Goal: Information Seeking & Learning: Find specific fact

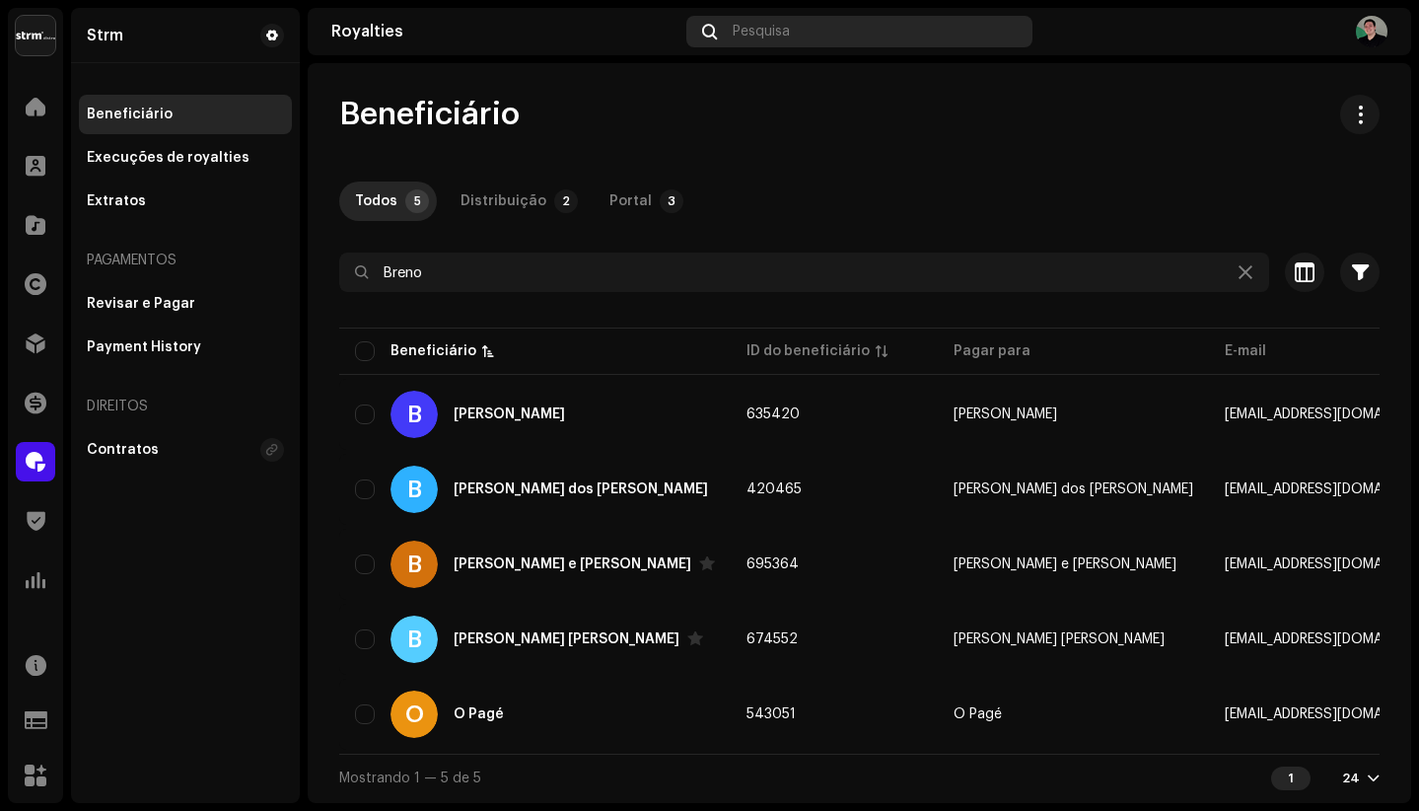
click at [777, 30] on span "Pesquisa" at bounding box center [761, 32] width 57 height 16
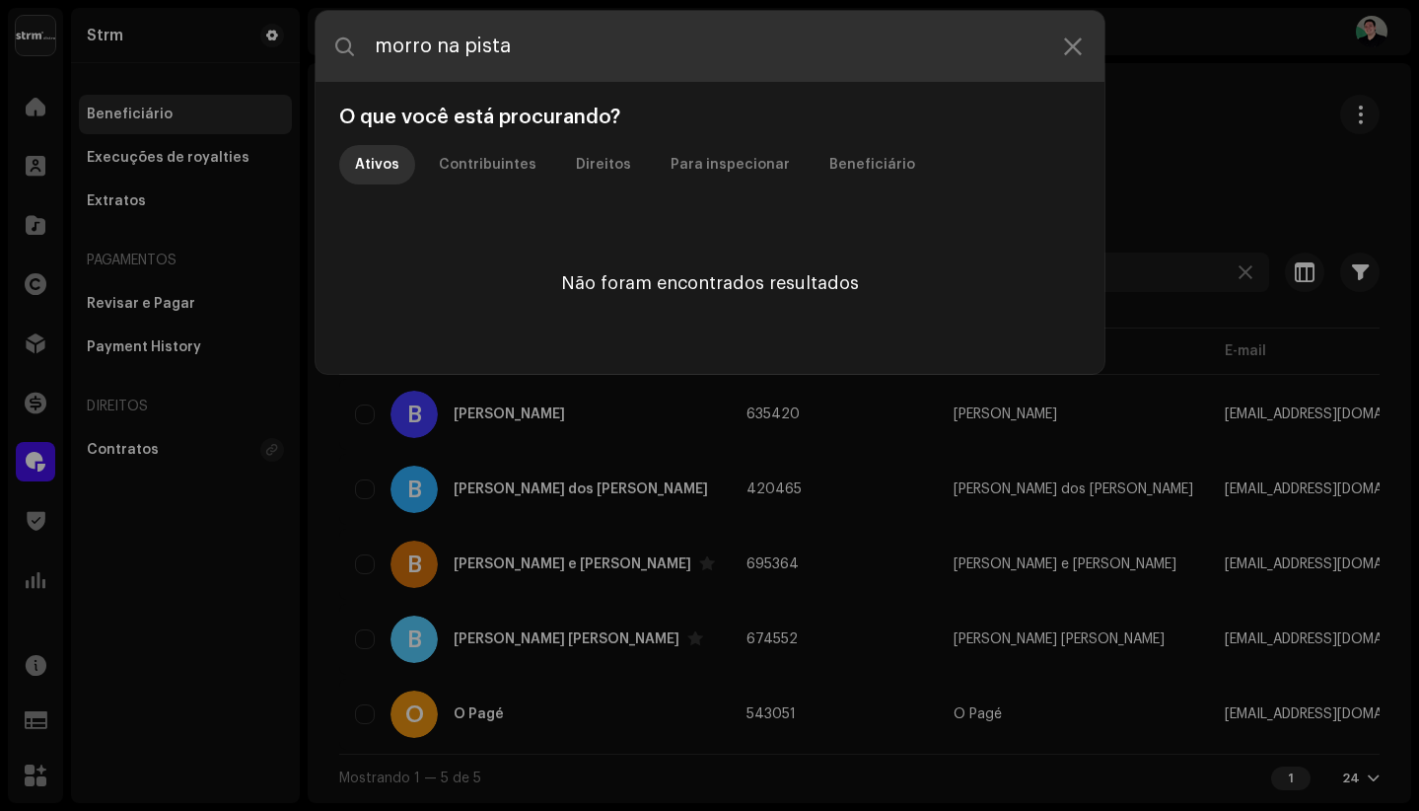
click at [379, 45] on input "morro na pista" at bounding box center [710, 46] width 789 height 71
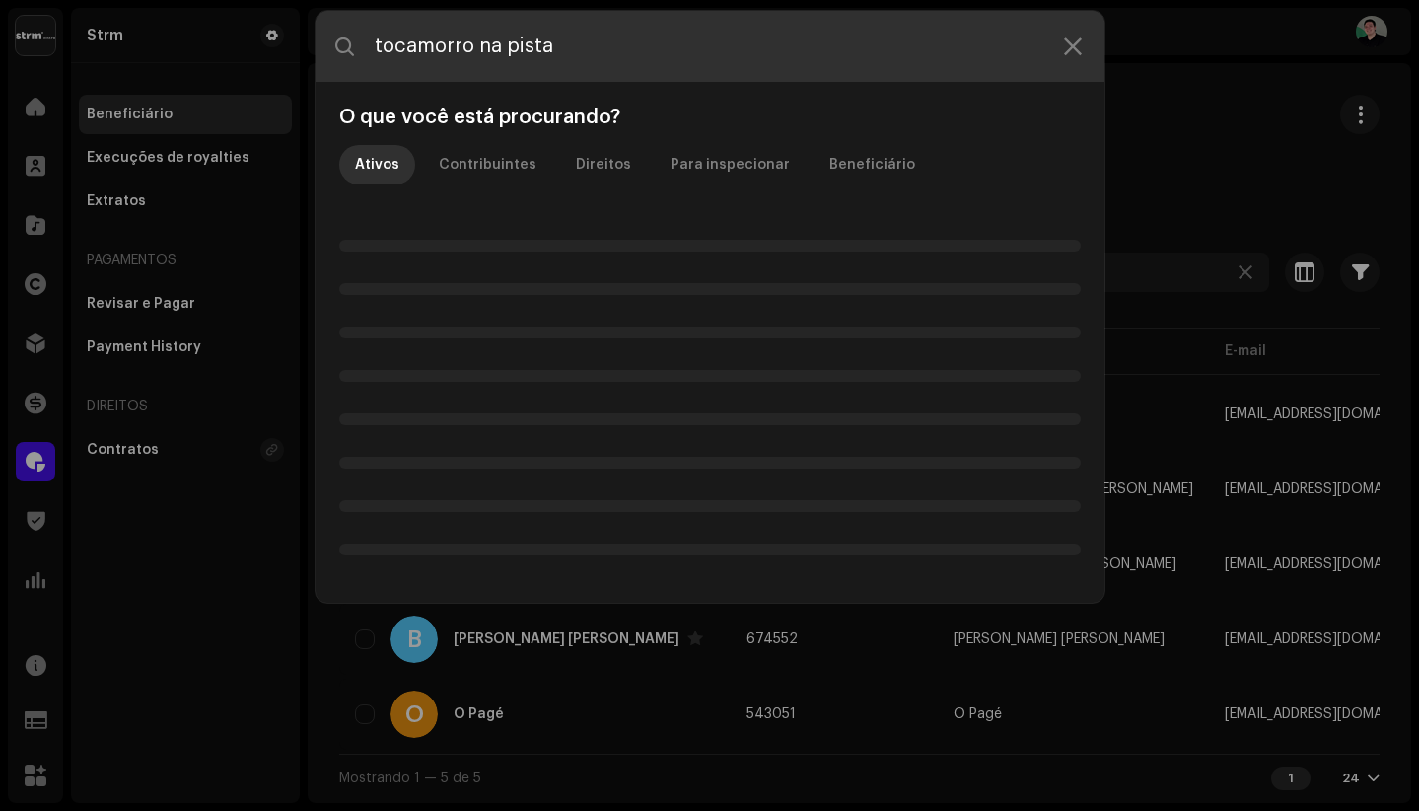
drag, startPoint x: 606, startPoint y: 52, endPoint x: 357, endPoint y: 41, distance: 249.7
click at [356, 42] on input "tocamorro na pista" at bounding box center [710, 46] width 789 height 71
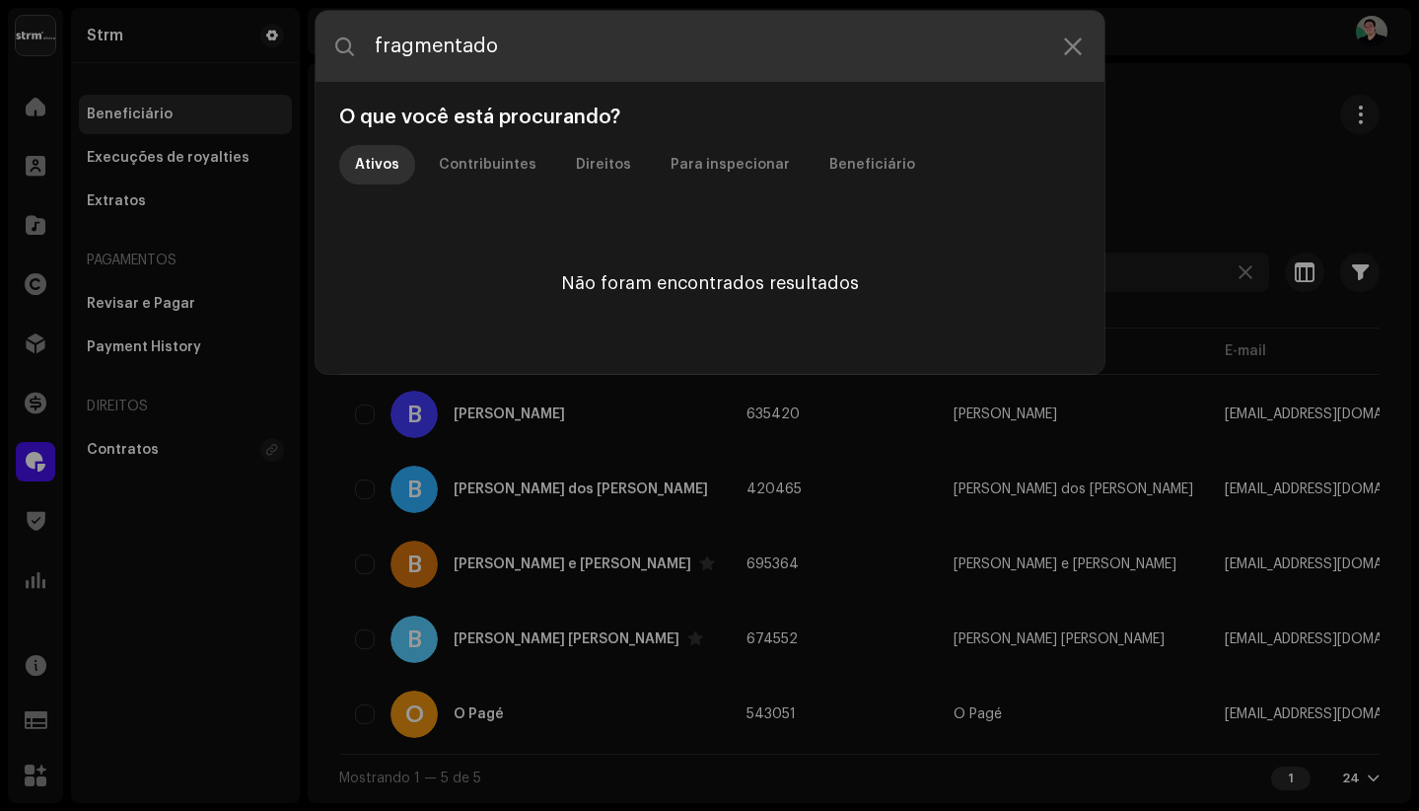
drag, startPoint x: 507, startPoint y: 47, endPoint x: 386, endPoint y: 45, distance: 121.3
click at [386, 45] on input "fragmentado" at bounding box center [710, 46] width 789 height 71
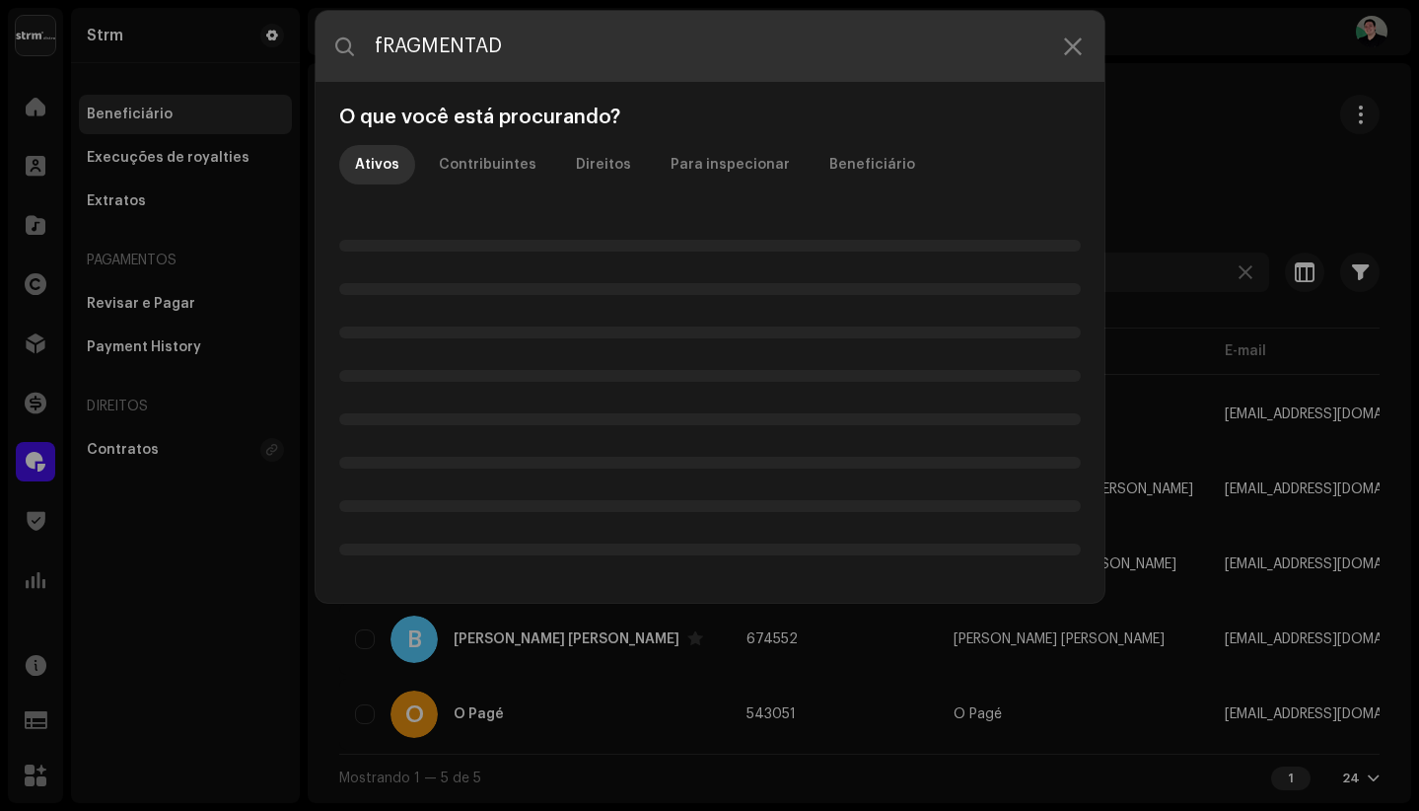
click at [382, 48] on input "fRAGMENTAD" at bounding box center [710, 46] width 789 height 71
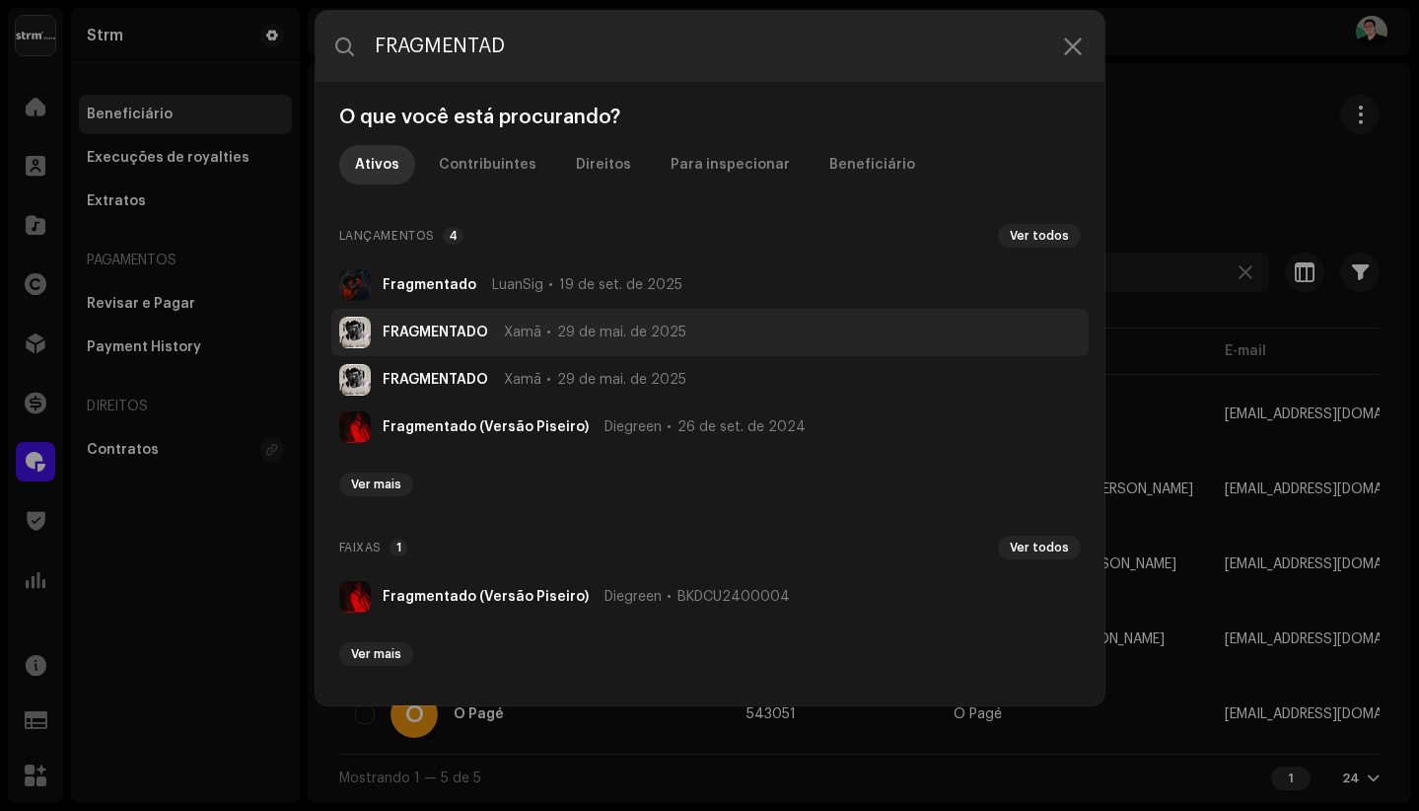
type input "FRAGMENTAD"
click at [456, 322] on li "FRAGMENTADO Xamã 29 de mai. de 2025" at bounding box center [709, 332] width 757 height 47
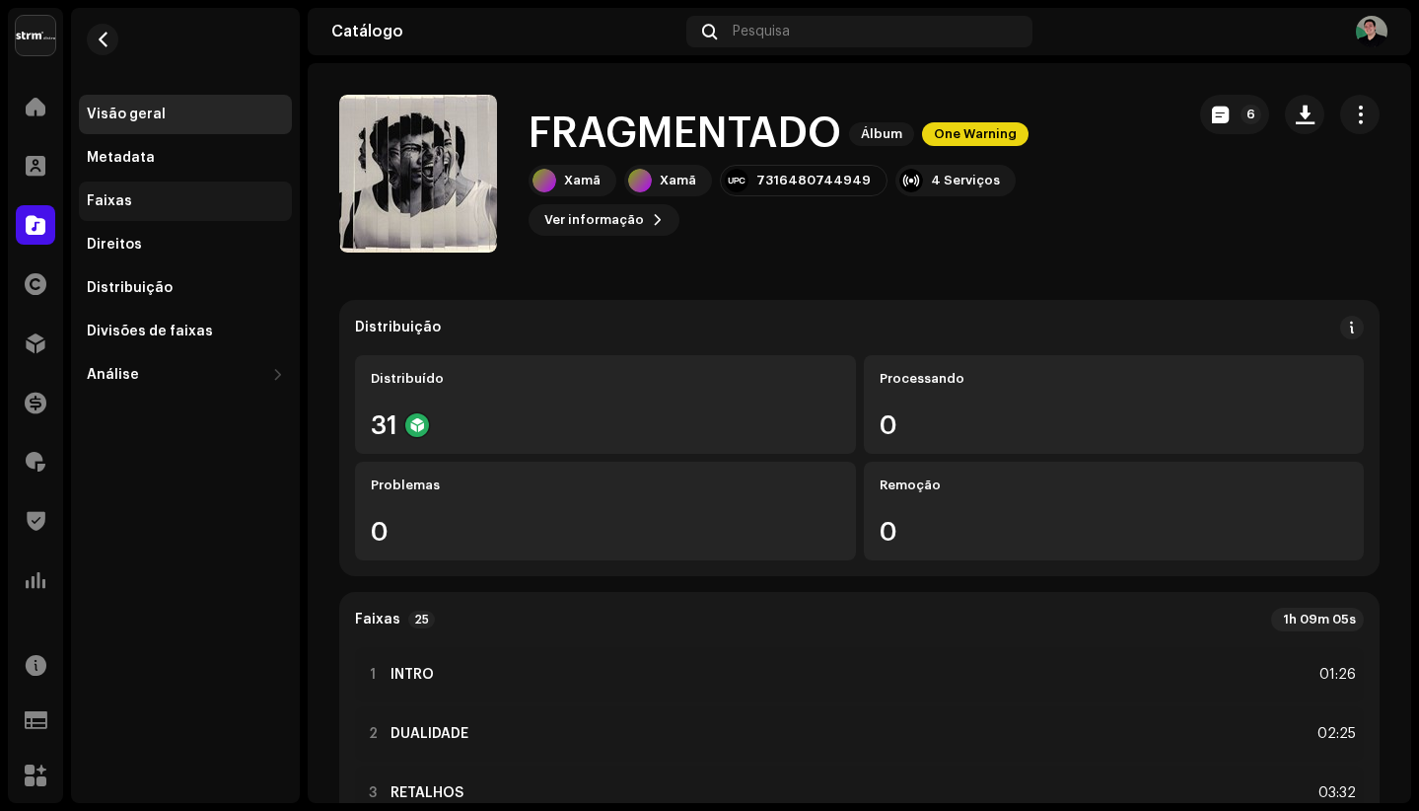
click at [192, 203] on div "Faixas" at bounding box center [185, 201] width 197 height 16
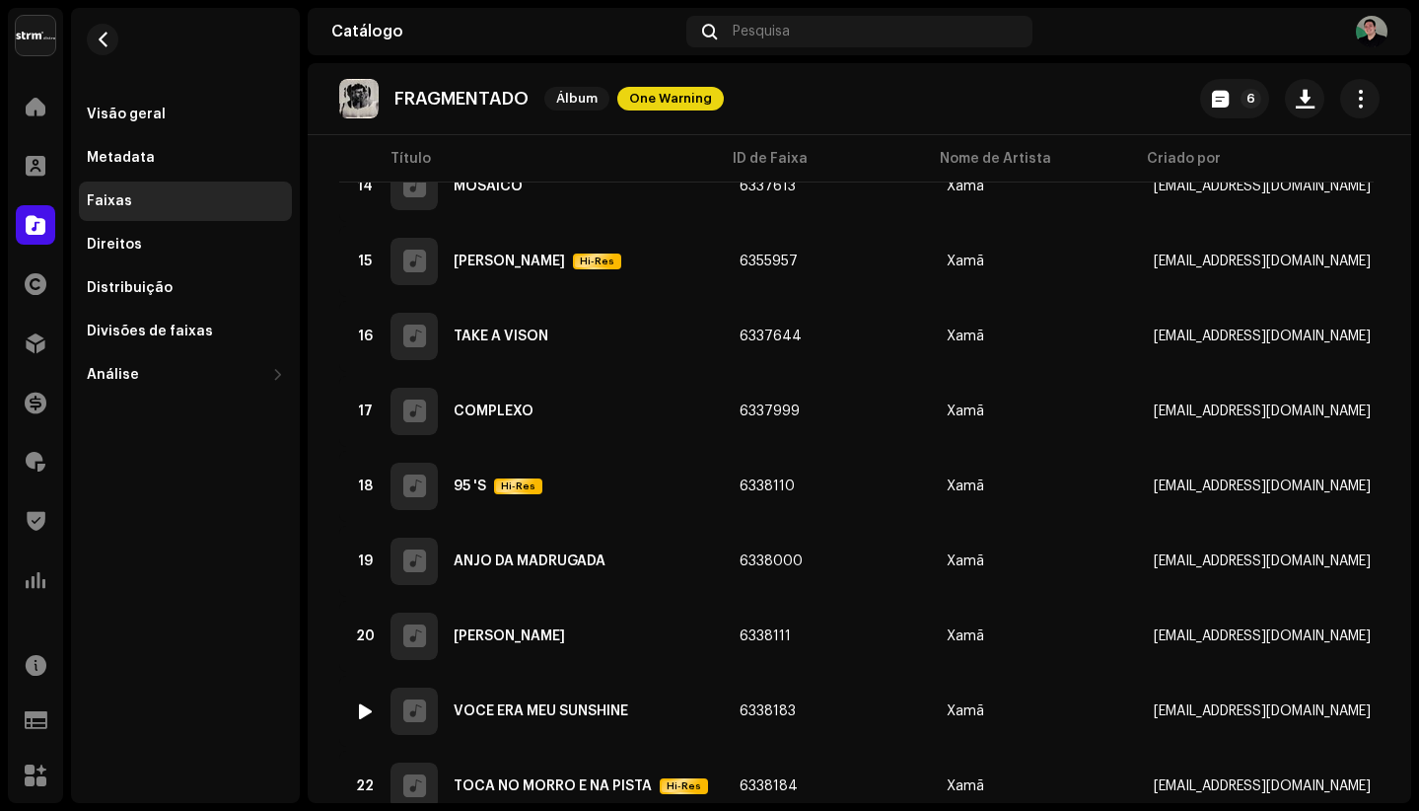
scroll to position [1511, 0]
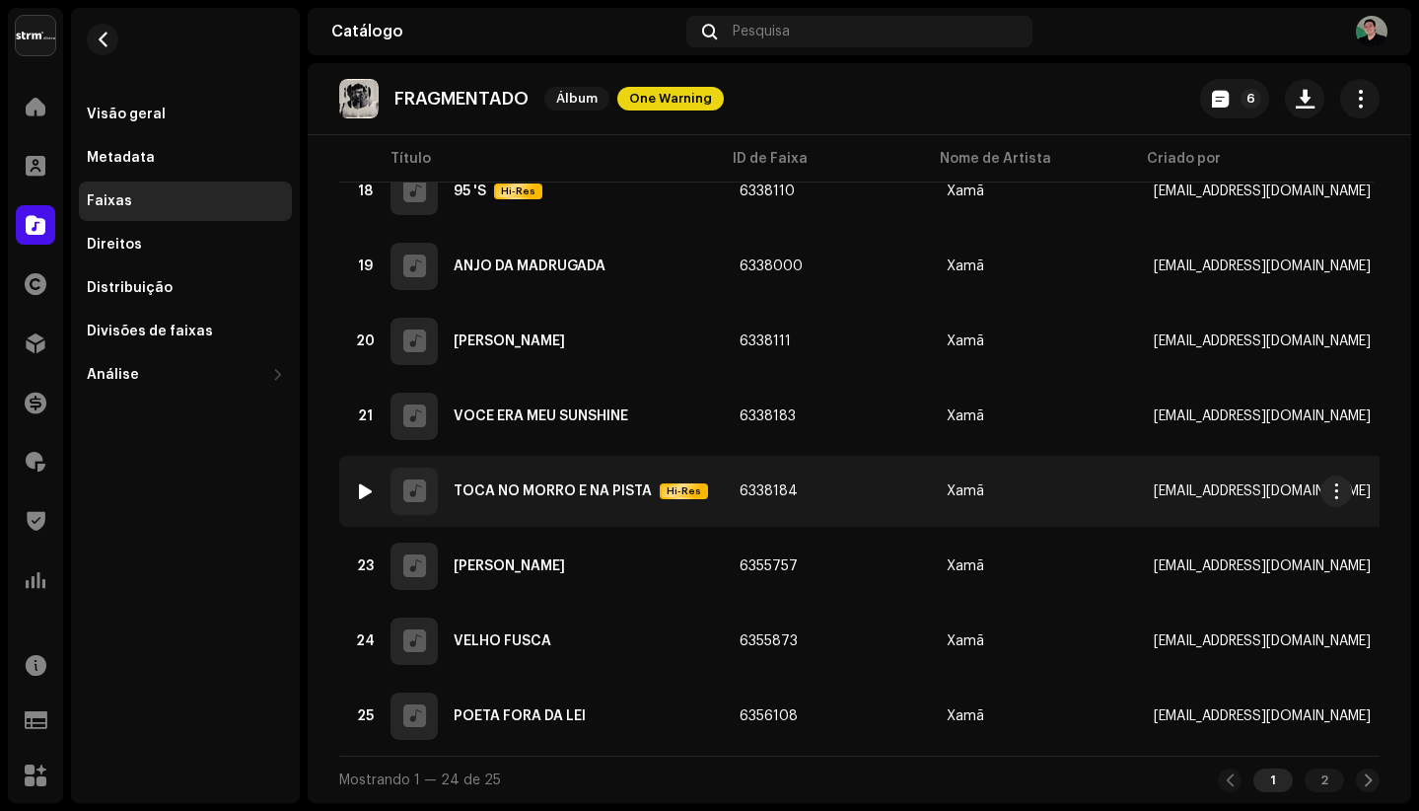
click at [575, 483] on div "TOCA NO MORRO E NA PISTA Hi-Res" at bounding box center [581, 491] width 254 height 16
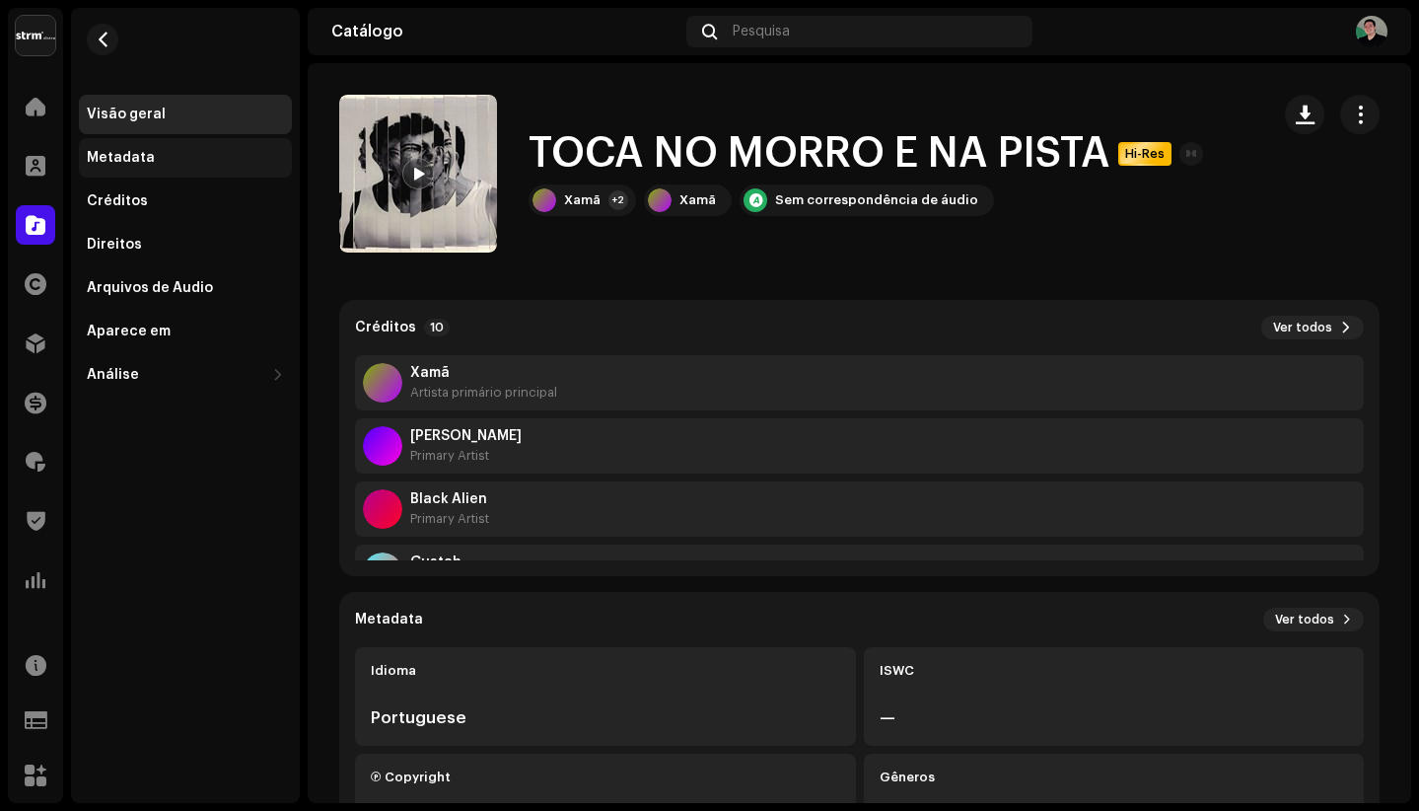
click at [174, 158] on div "Metadata" at bounding box center [185, 158] width 197 height 16
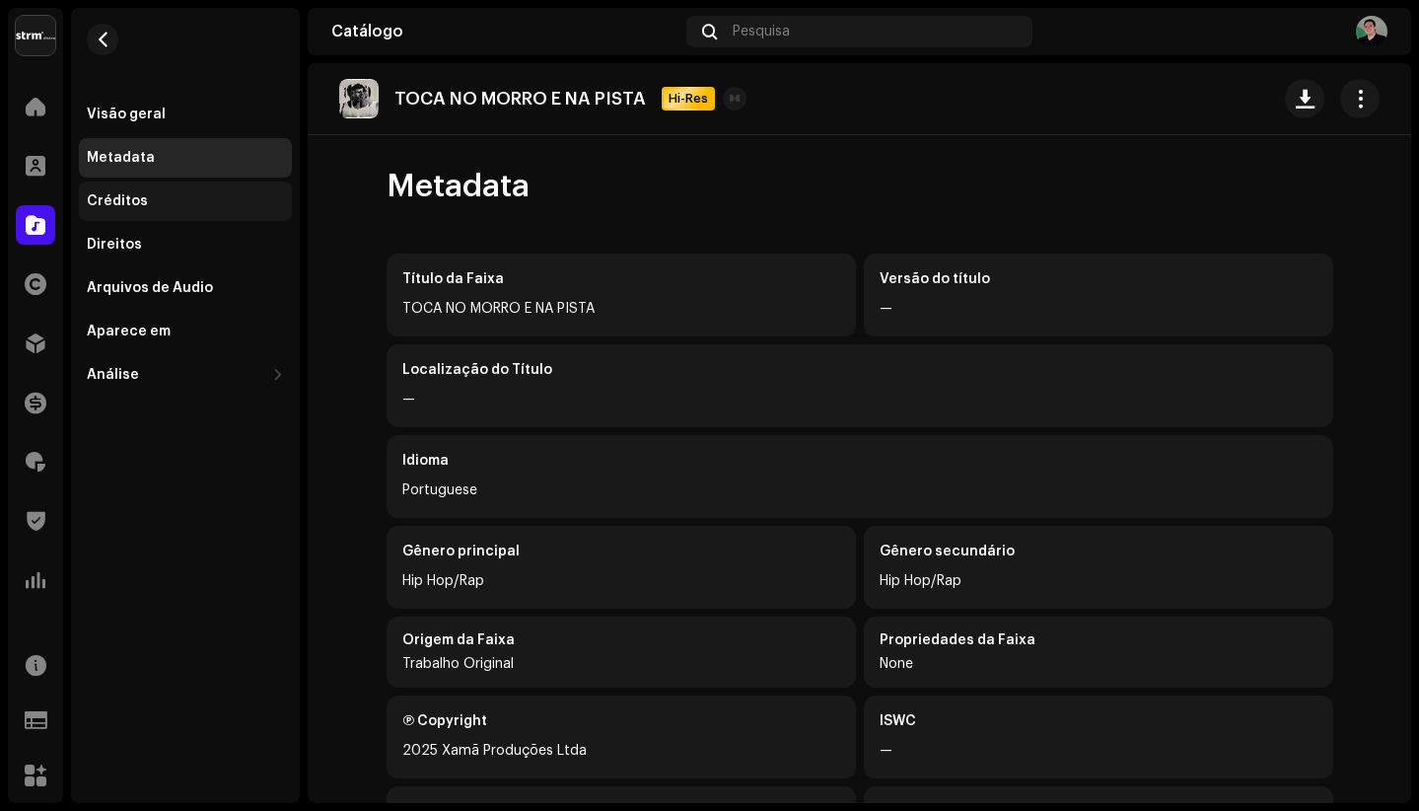
click at [166, 206] on div "Créditos" at bounding box center [185, 201] width 197 height 16
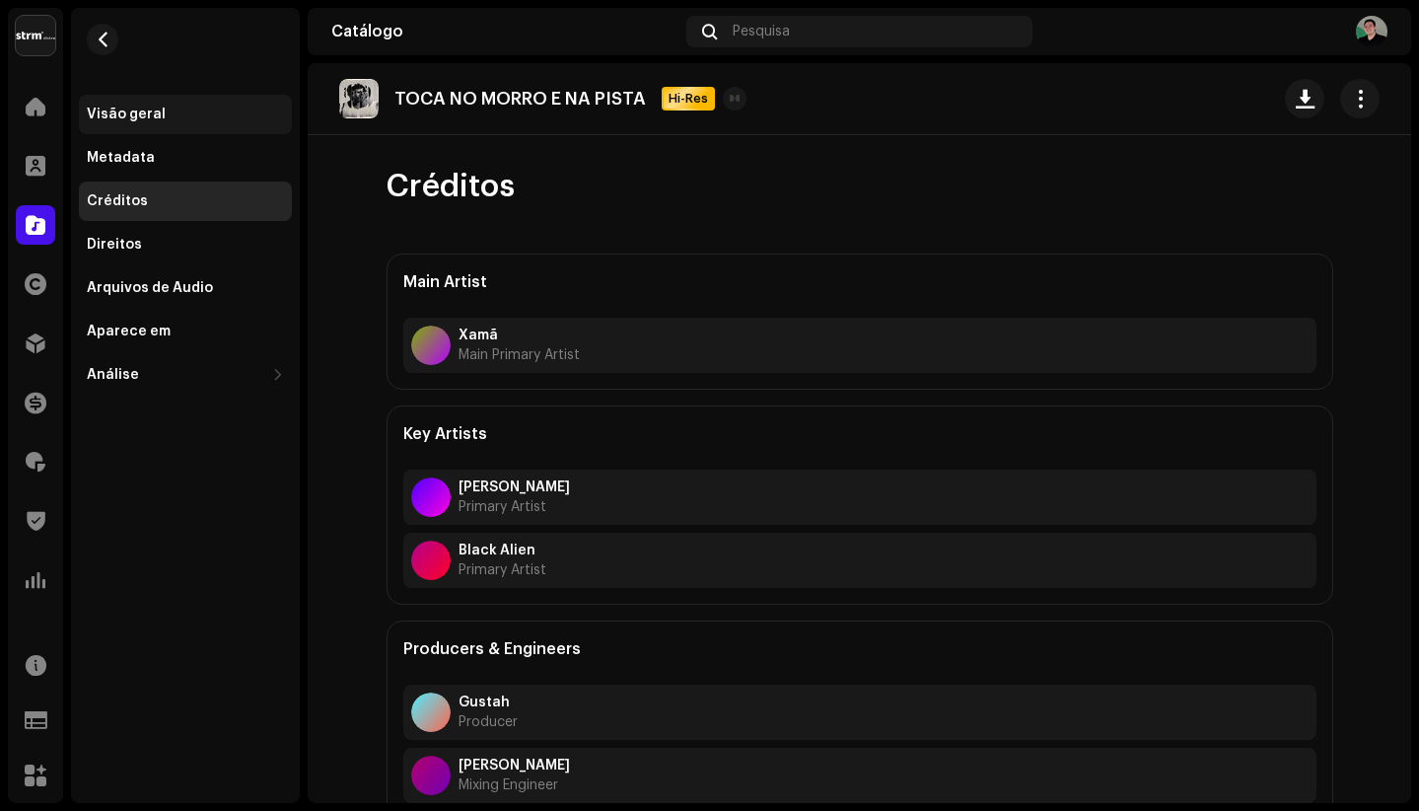
click at [168, 105] on div "Visão geral" at bounding box center [185, 114] width 213 height 39
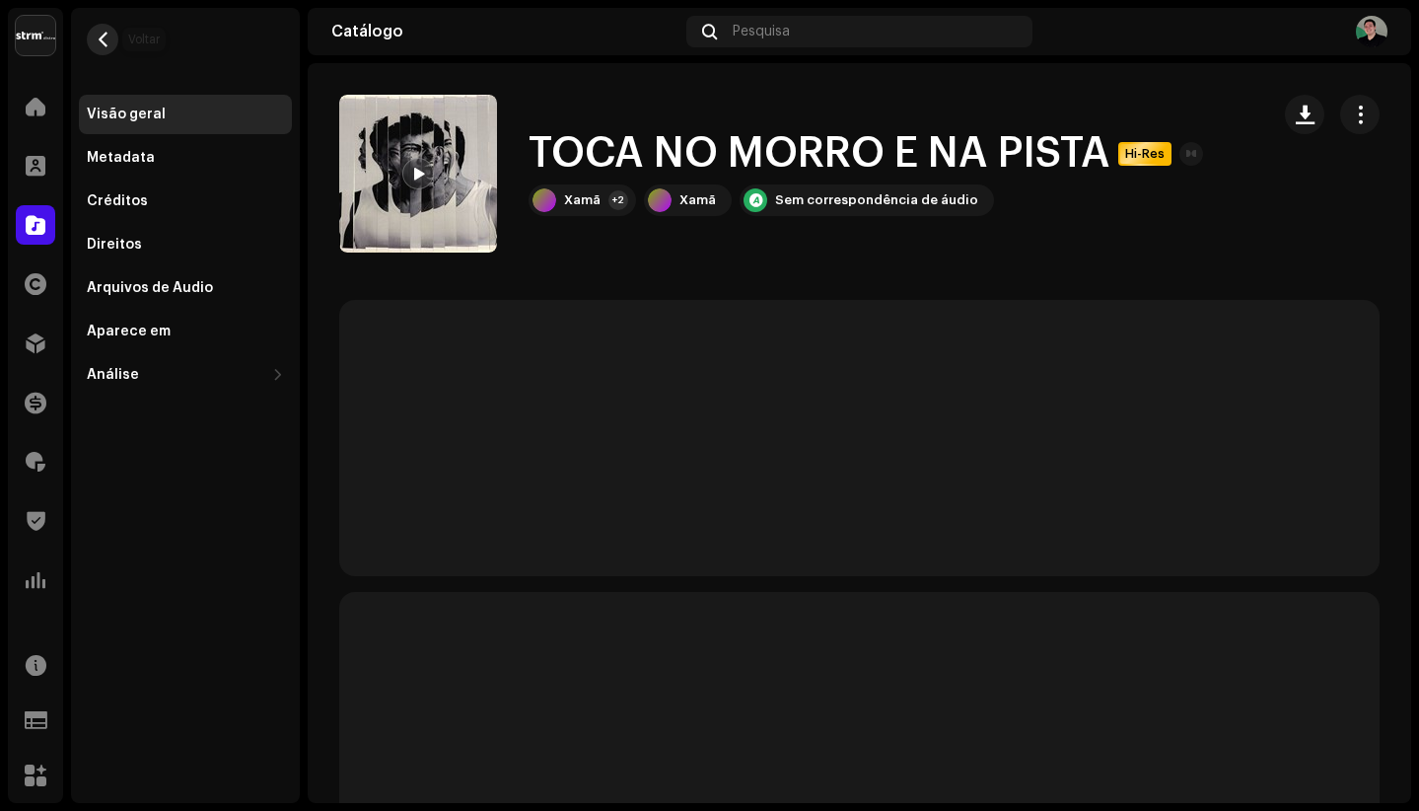
click at [97, 40] on span "button" at bounding box center [103, 40] width 15 height 16
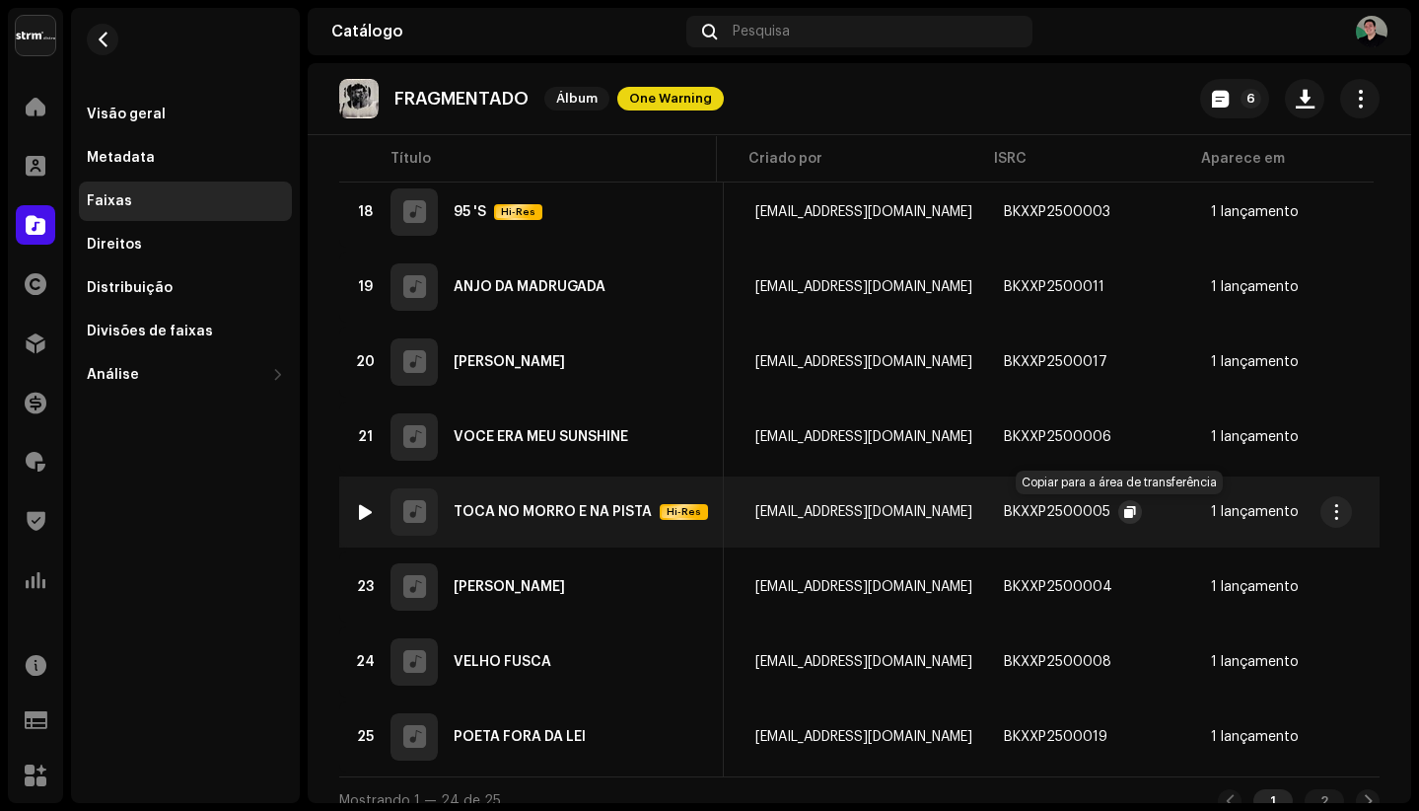
click at [1124, 509] on span "button" at bounding box center [1130, 512] width 12 height 16
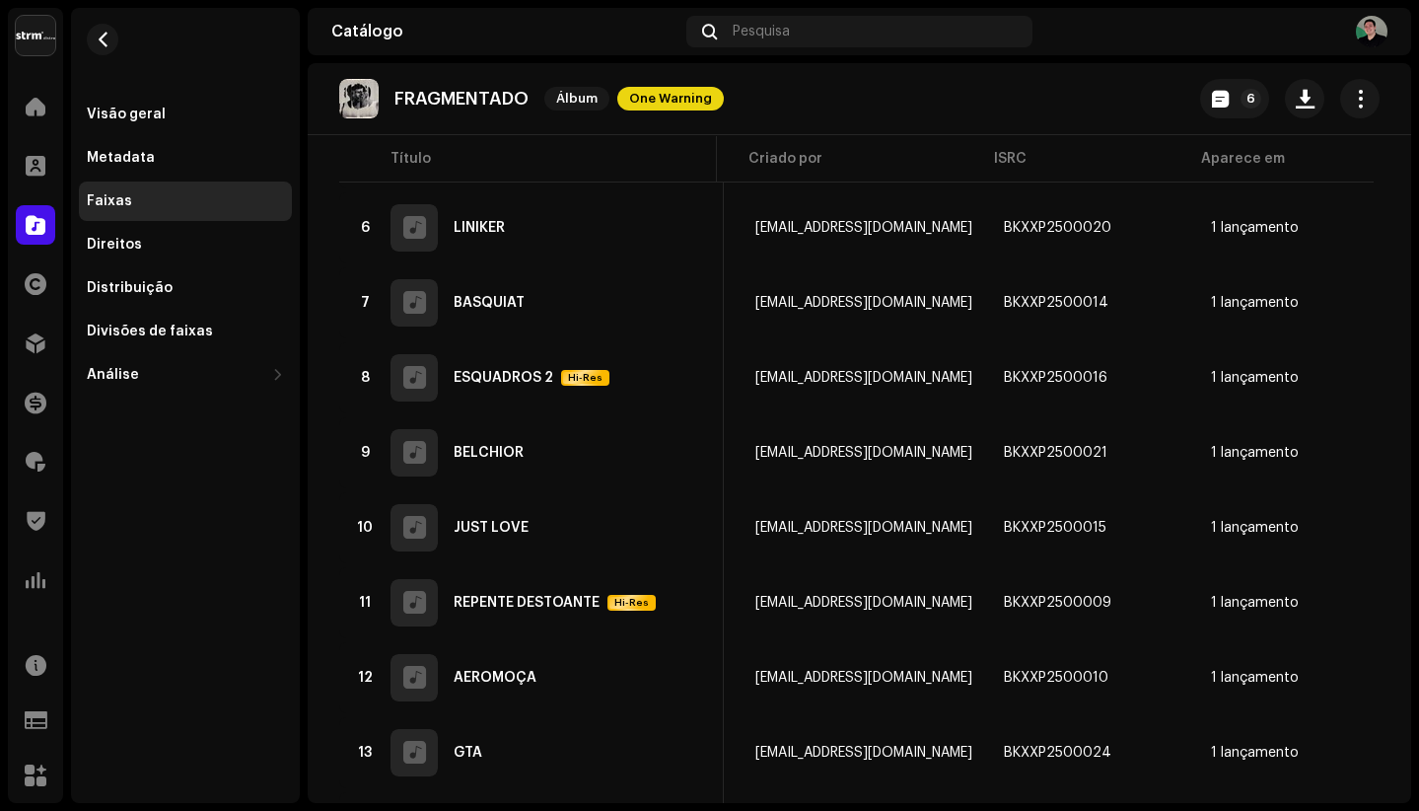
scroll to position [578, 0]
